Goal: Task Accomplishment & Management: Manage account settings

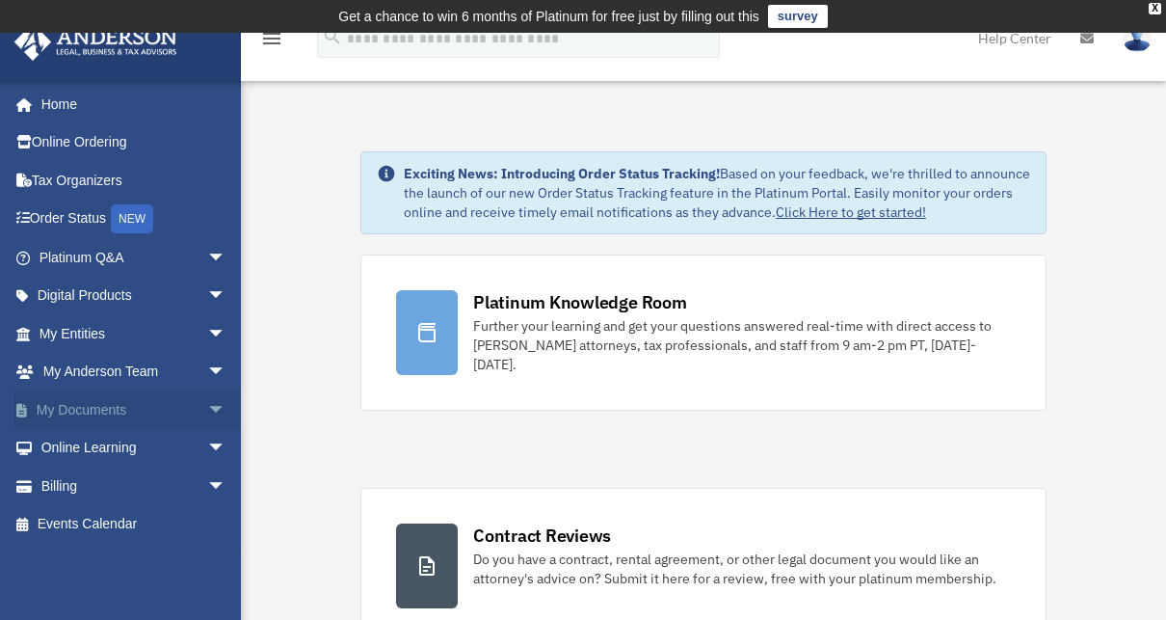
click at [93, 410] on link "My Documents arrow_drop_down" at bounding box center [134, 409] width 242 height 39
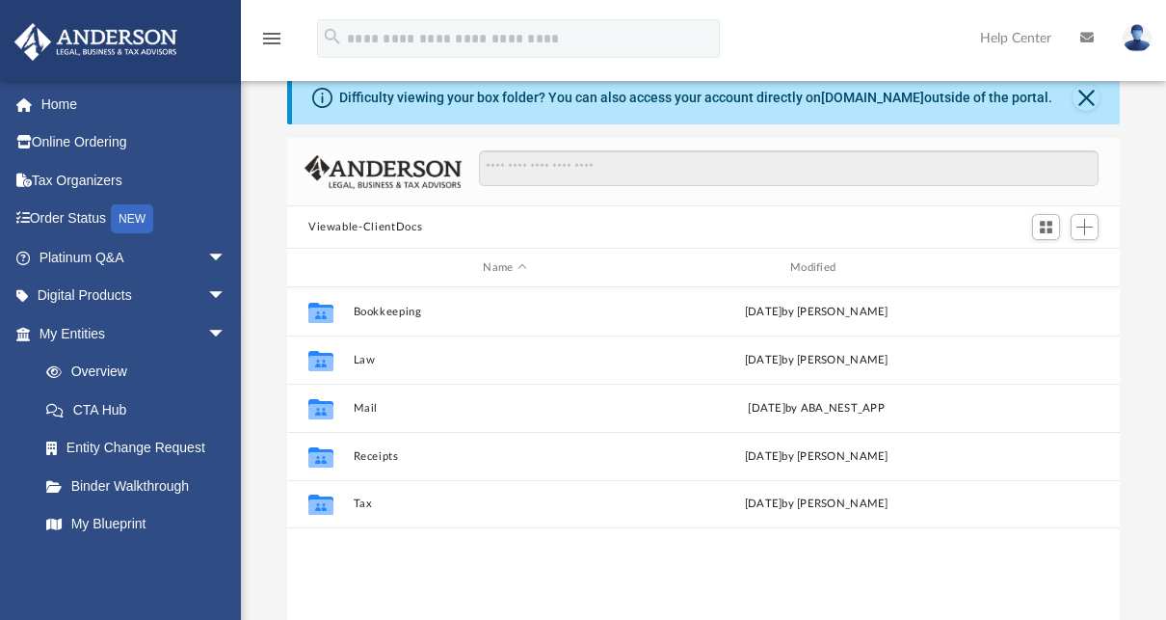
scroll to position [70, 0]
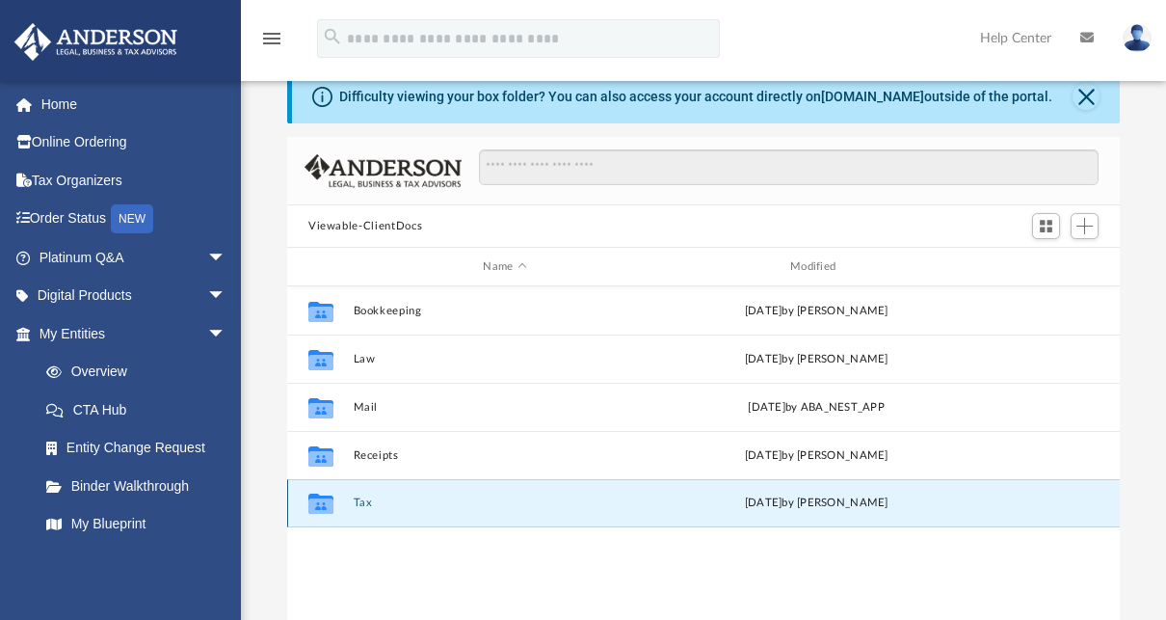
click at [372, 499] on button "Tax" at bounding box center [506, 502] width 304 height 13
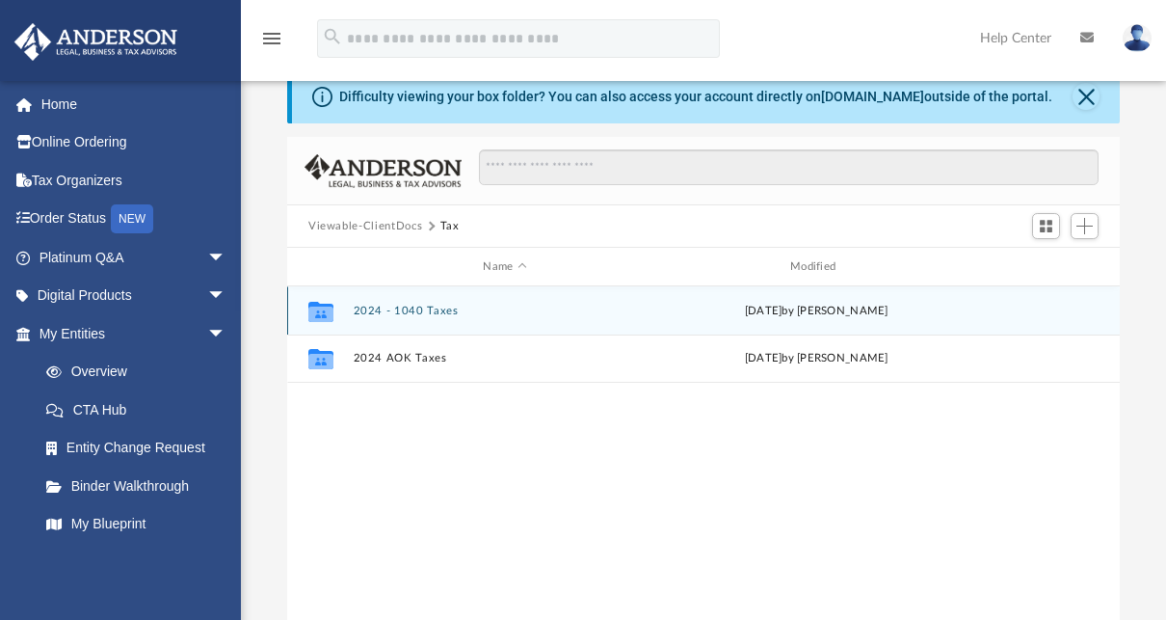
click at [428, 311] on button "2024 - 1040 Taxes" at bounding box center [506, 310] width 304 height 13
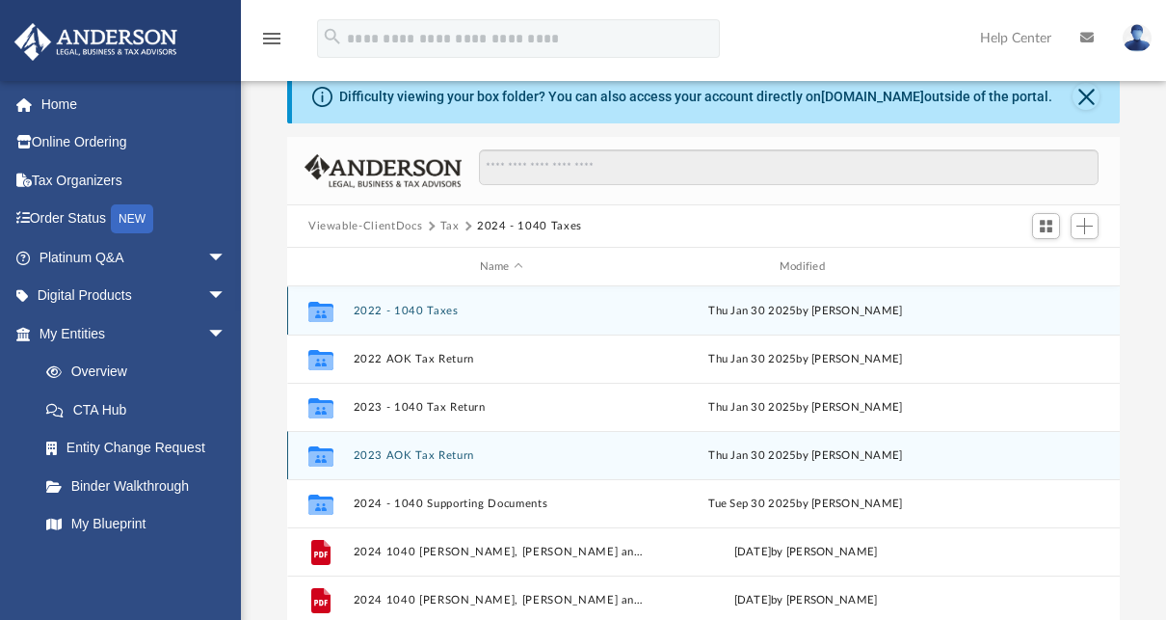
scroll to position [33, 0]
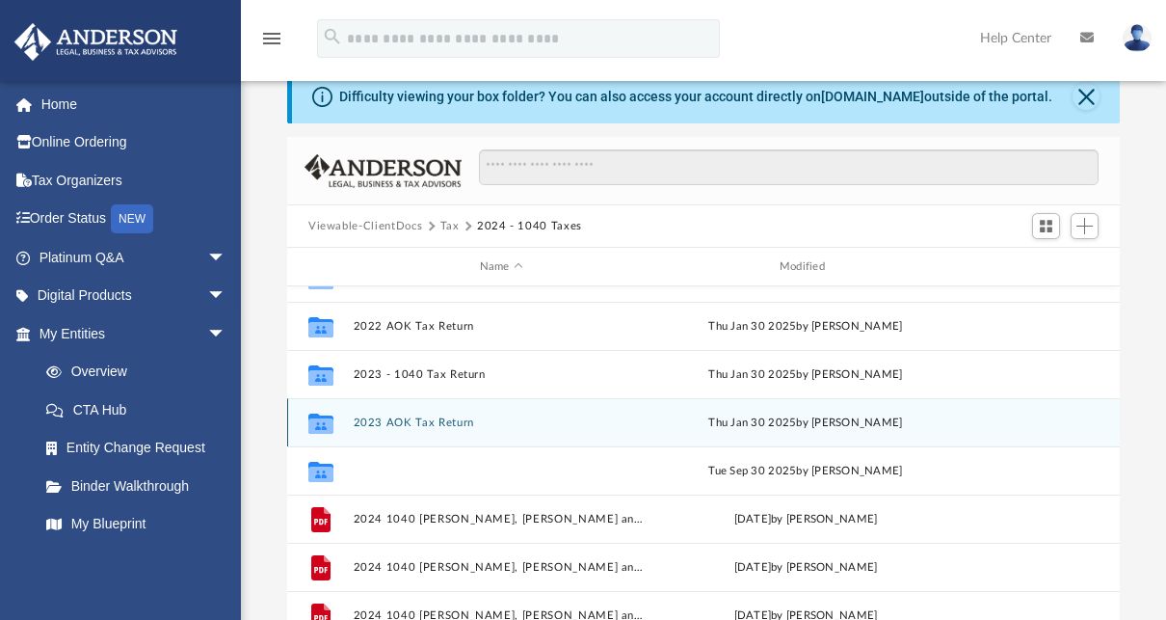
click at [412, 464] on button "2024 - 1040 Supporting Documents" at bounding box center [502, 470] width 296 height 13
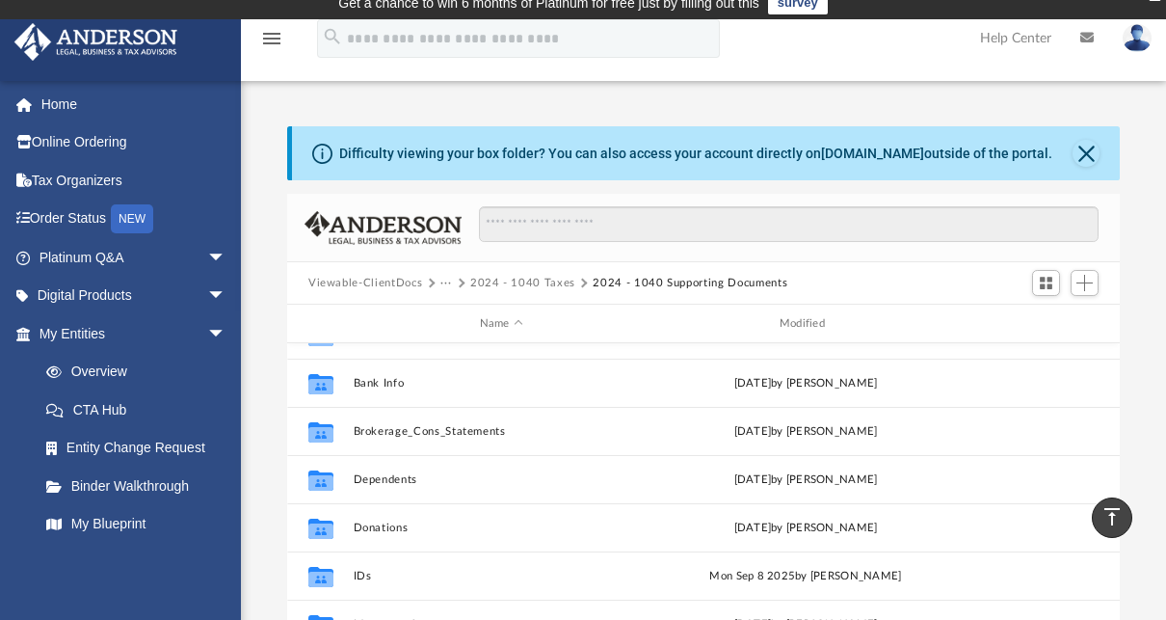
scroll to position [0, 0]
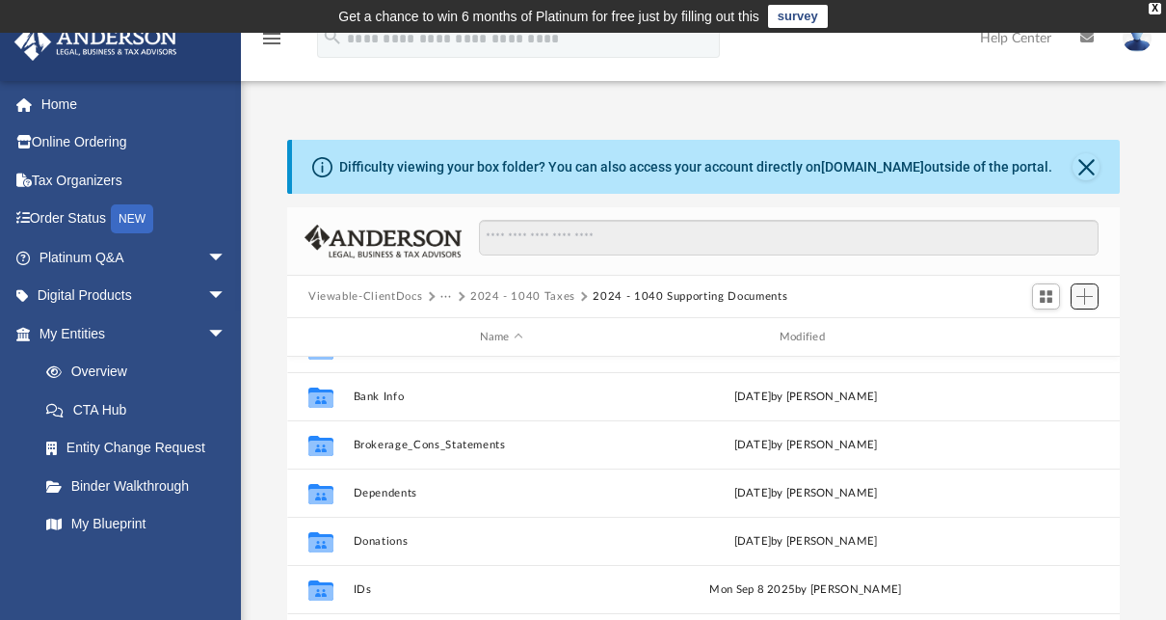
click at [1084, 296] on span "Add" at bounding box center [1084, 296] width 16 height 16
click at [1055, 368] on li "New Folder" at bounding box center [1057, 365] width 62 height 20
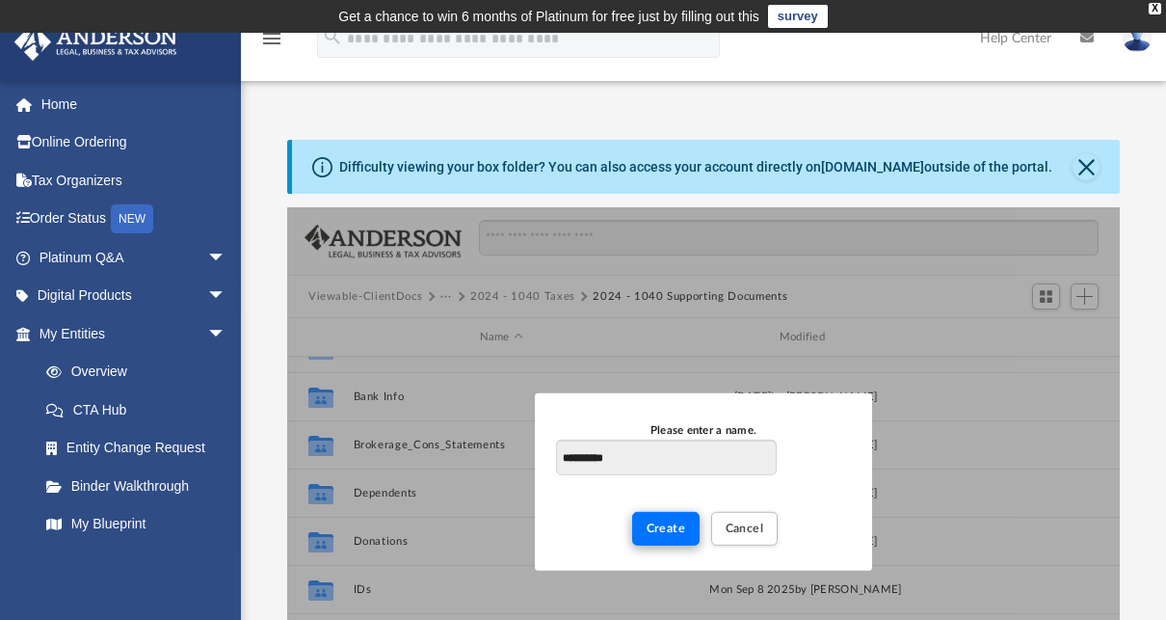
type input "**********"
click at [650, 532] on span "Create" at bounding box center [667, 527] width 40 height 12
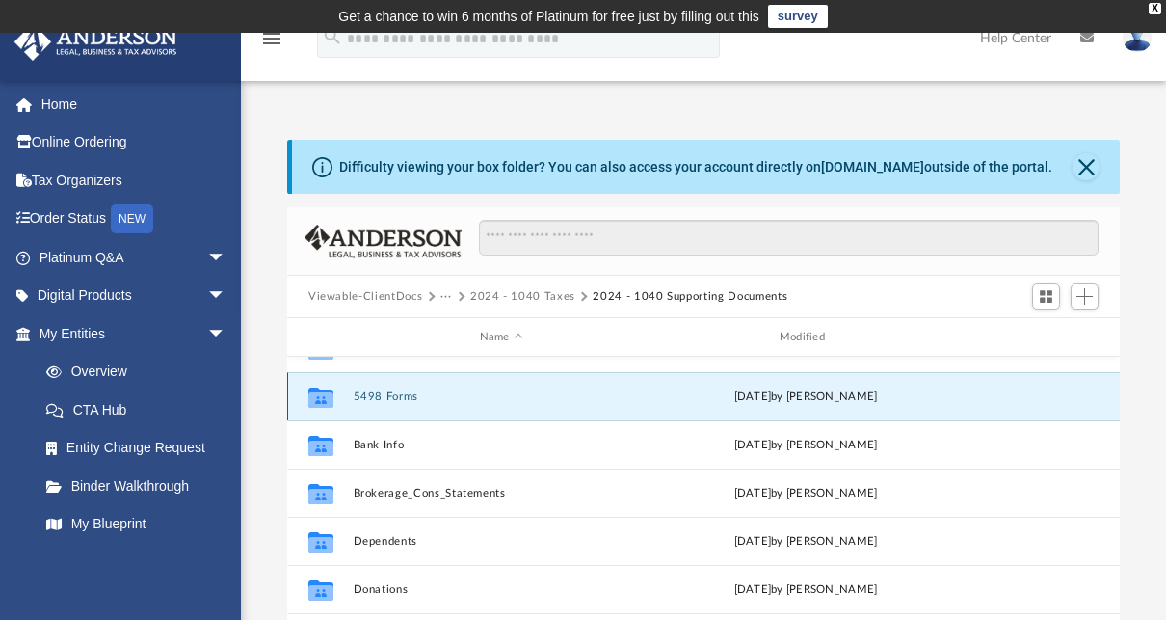
click at [395, 398] on button "5498 Forms" at bounding box center [502, 396] width 296 height 13
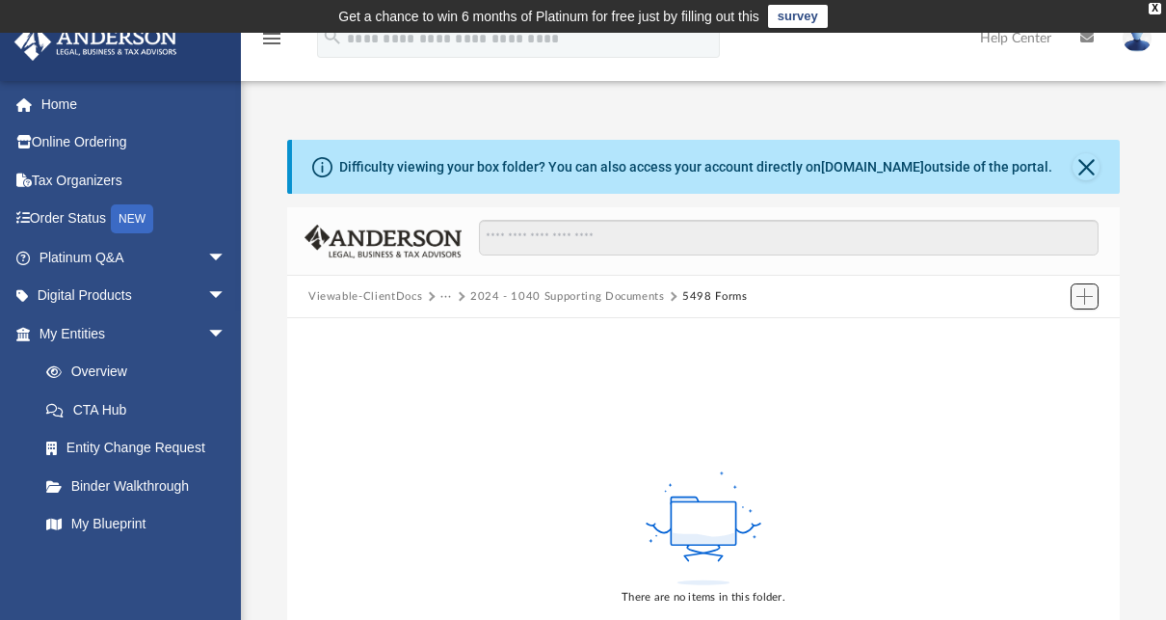
click at [1084, 297] on span "Add" at bounding box center [1084, 296] width 16 height 16
click at [1050, 332] on li "Upload" at bounding box center [1057, 335] width 62 height 20
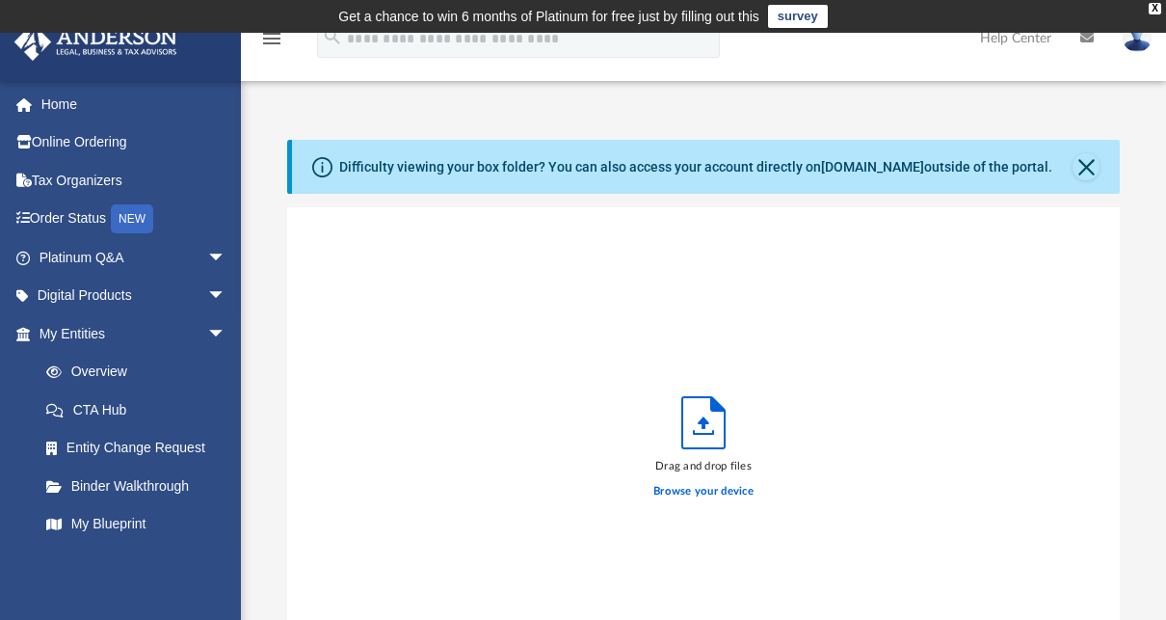
scroll to position [474, 817]
click at [720, 489] on label "Browse your device" at bounding box center [703, 491] width 100 height 17
click at [0, 0] on input "Browse your device" at bounding box center [0, 0] width 0 height 0
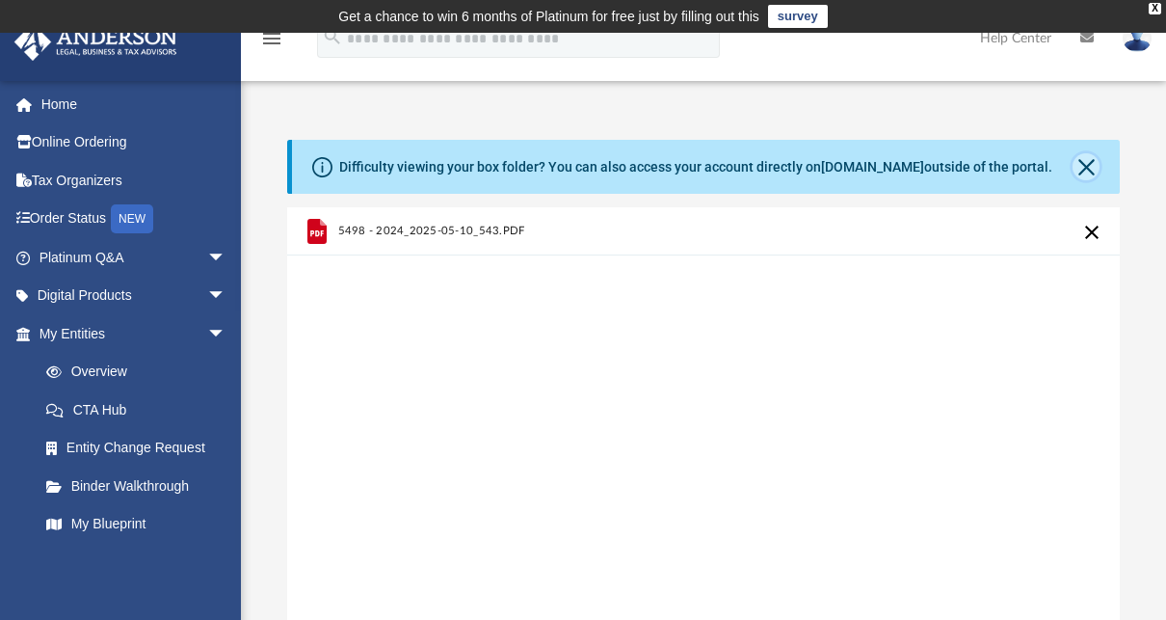
click at [1083, 166] on button "Close" at bounding box center [1085, 166] width 27 height 27
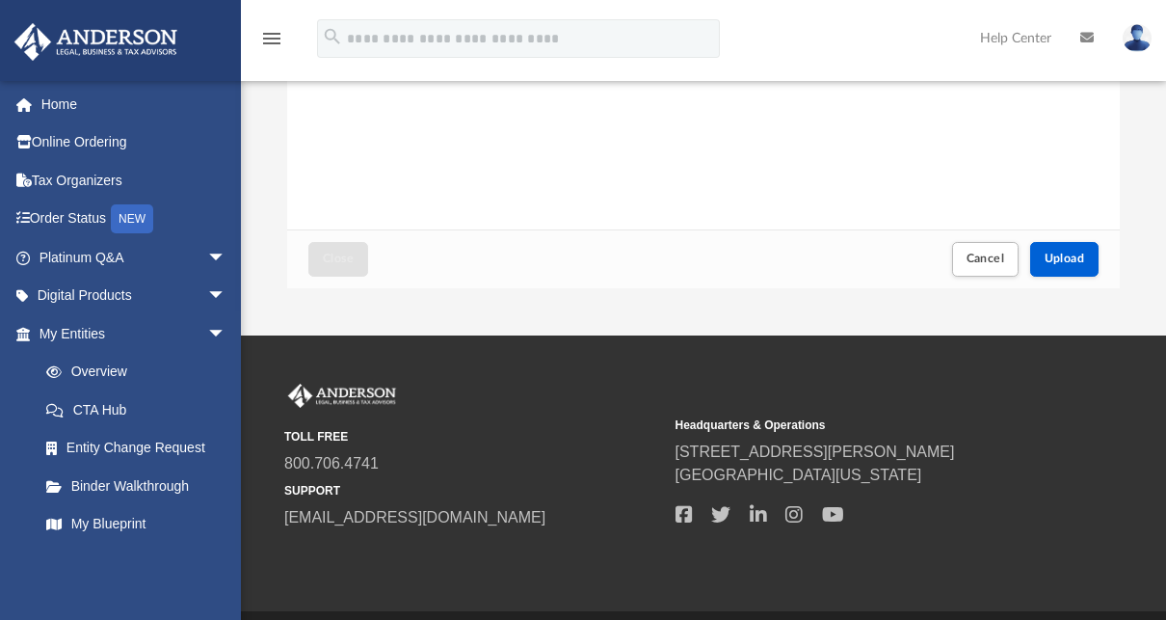
scroll to position [459, 0]
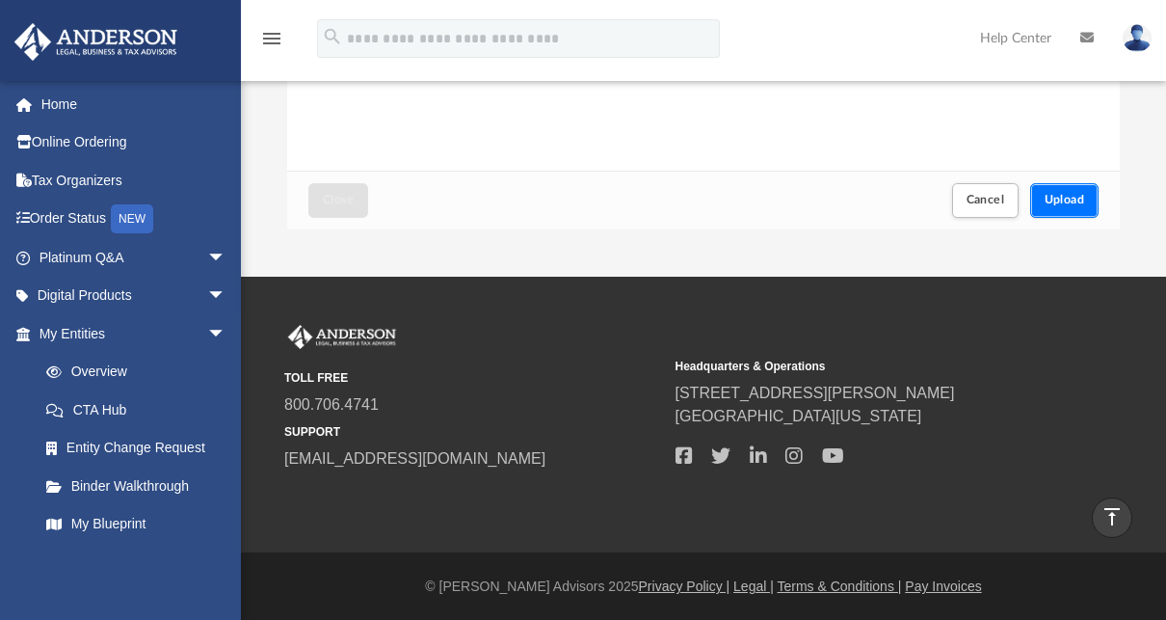
click at [1058, 207] on button "Upload" at bounding box center [1064, 200] width 69 height 34
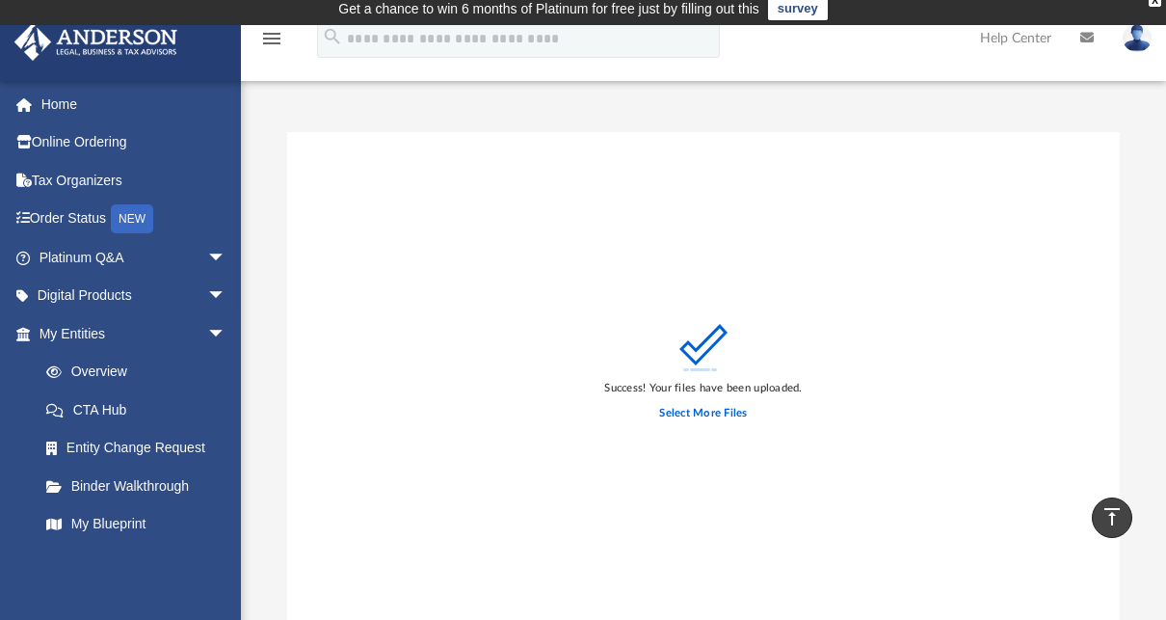
scroll to position [0, 0]
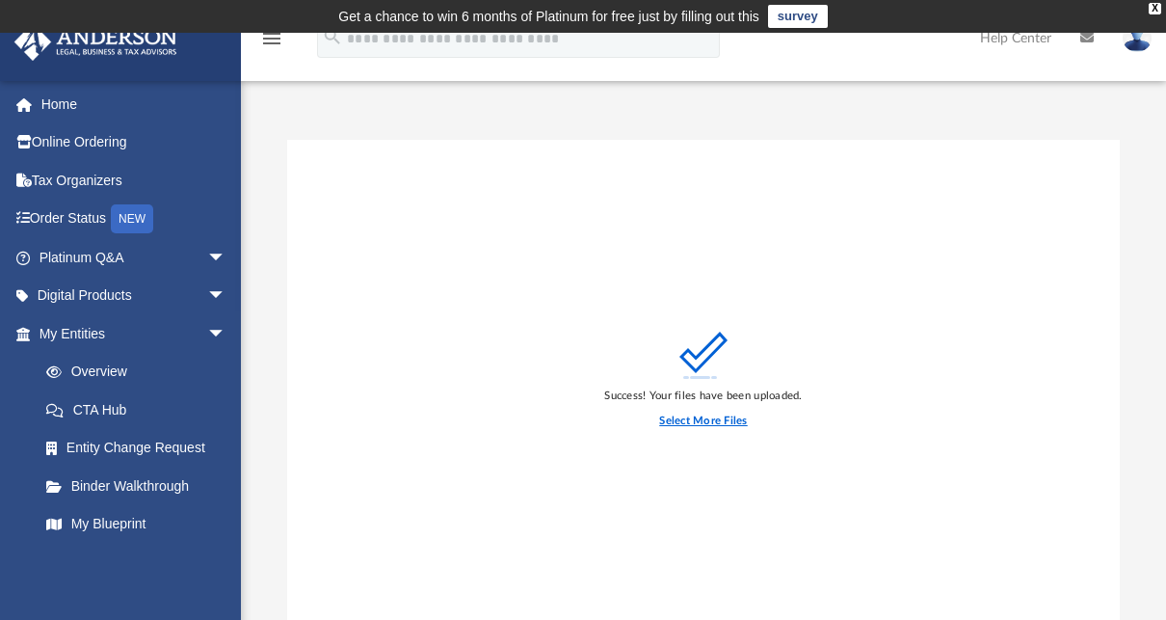
click at [729, 424] on label "Select More Files" at bounding box center [703, 420] width 88 height 17
click at [0, 0] on input "Select More Files" at bounding box center [0, 0] width 0 height 0
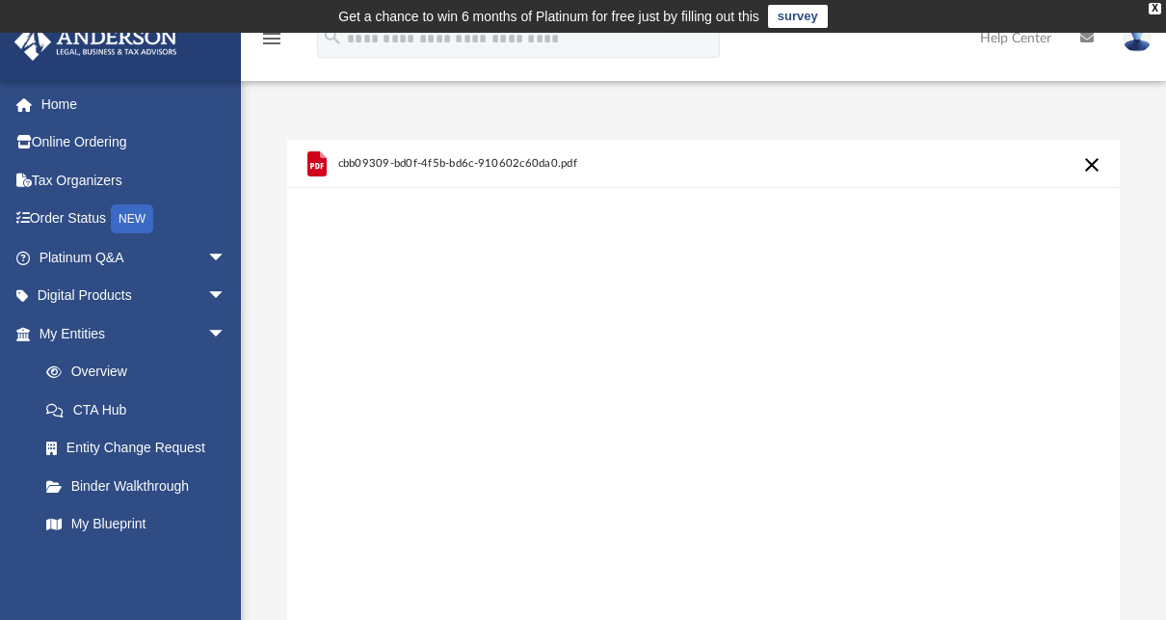
scroll to position [459, 0]
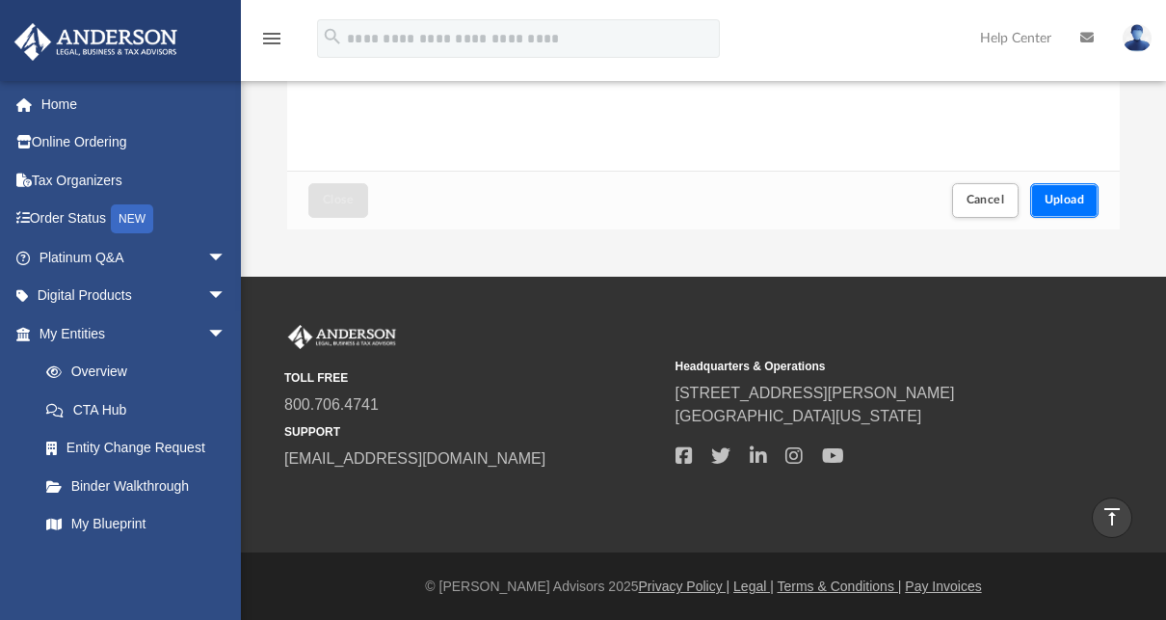
click at [1064, 204] on span "Upload" at bounding box center [1064, 200] width 40 height 12
click at [350, 195] on span "Close" at bounding box center [338, 200] width 31 height 12
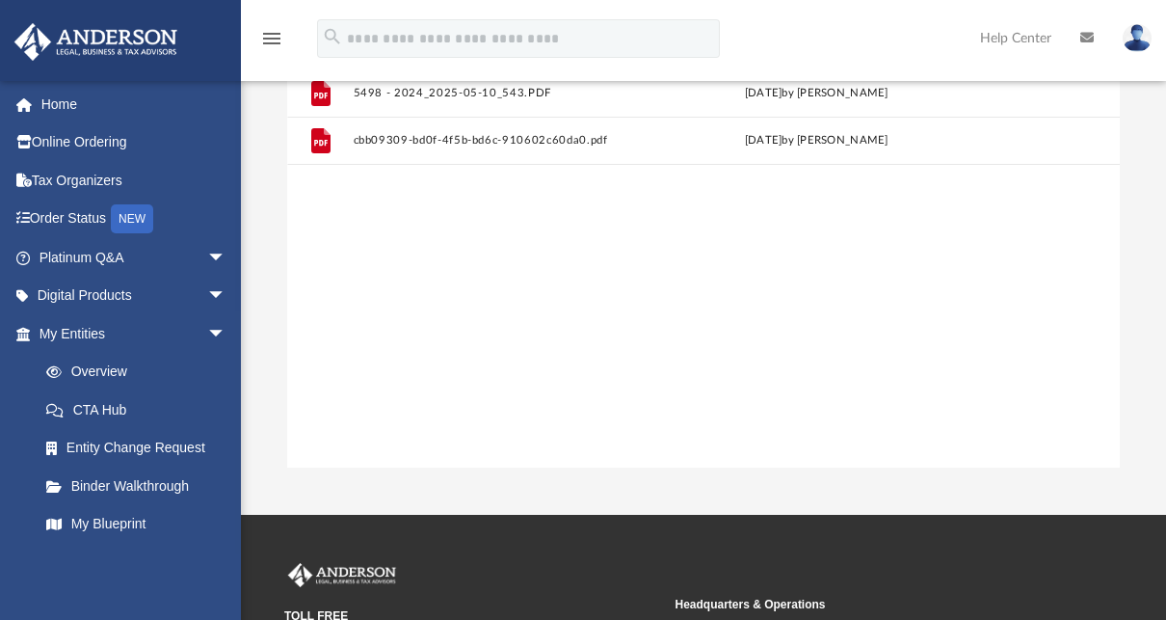
scroll to position [0, 0]
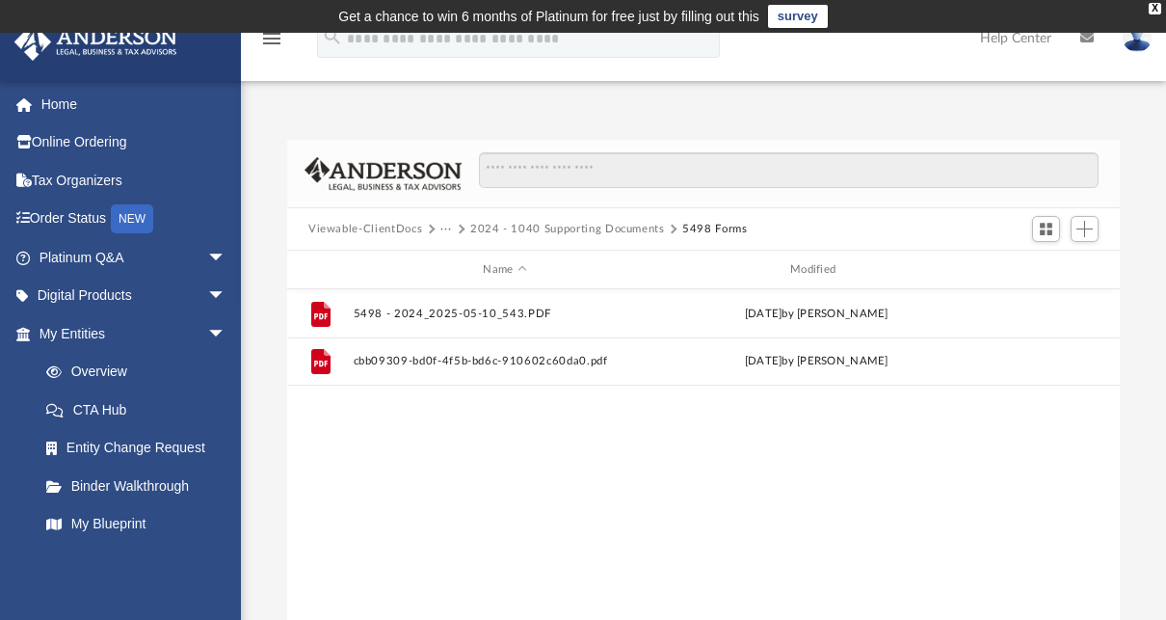
click at [1139, 46] on img at bounding box center [1137, 38] width 29 height 28
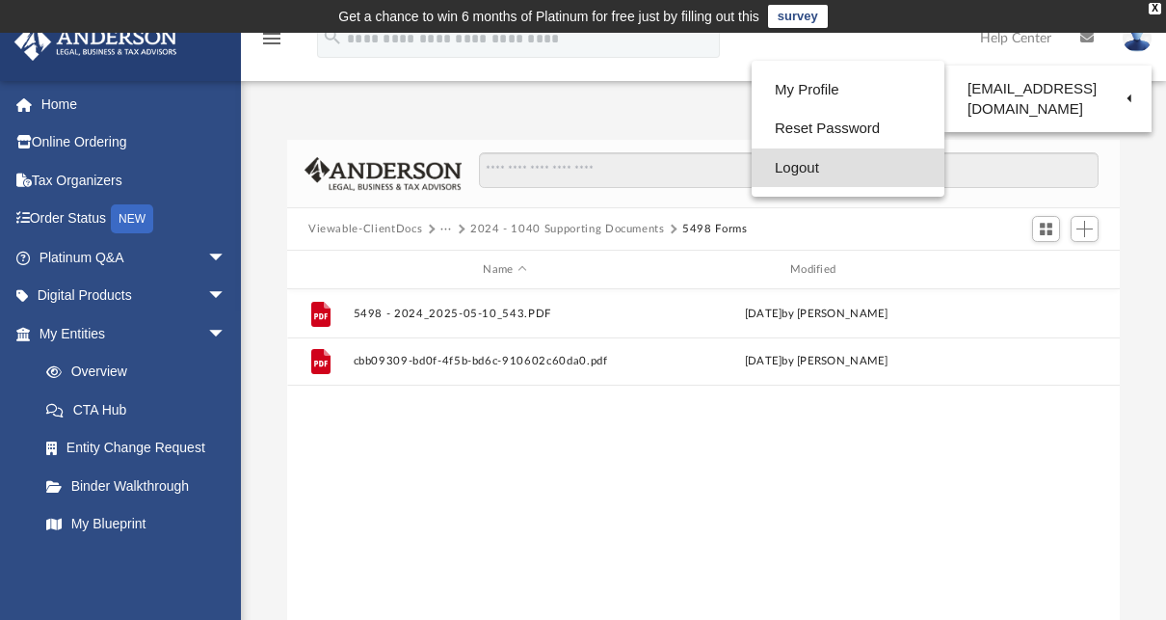
click at [847, 164] on link "Logout" at bounding box center [848, 168] width 193 height 40
